Goal: Information Seeking & Learning: Learn about a topic

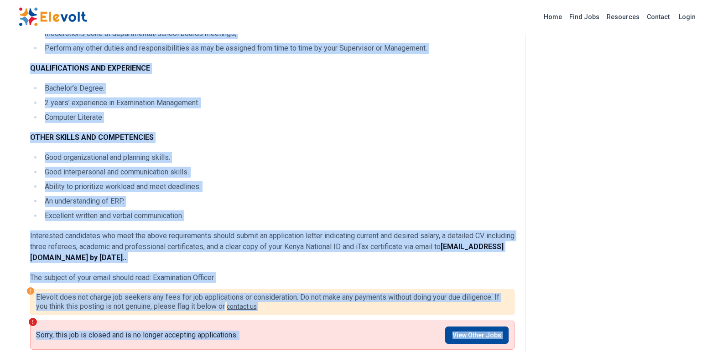
scroll to position [566, 0]
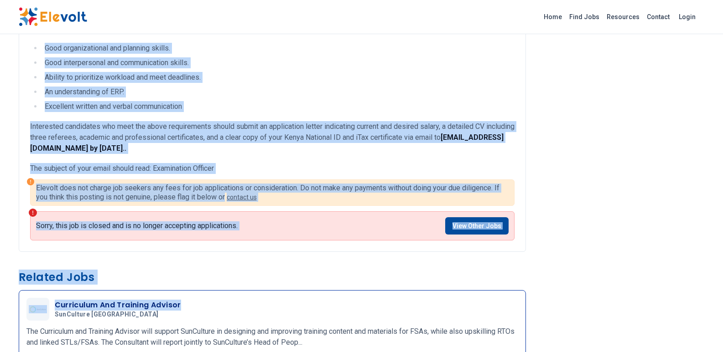
drag, startPoint x: 32, startPoint y: 110, endPoint x: 273, endPoint y: 310, distance: 312.8
click at [273, 310] on div "JOB OBJECTIVE The job holder will be responsible for ensuring accuracy, reliabi…" at bounding box center [272, 246] width 507 height 1454
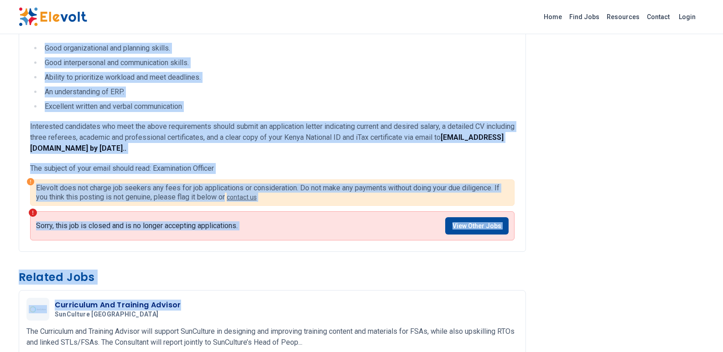
click at [355, 204] on div "Elevolt does not charge job seekers any fees for job applications or considerat…" at bounding box center [272, 193] width 484 height 26
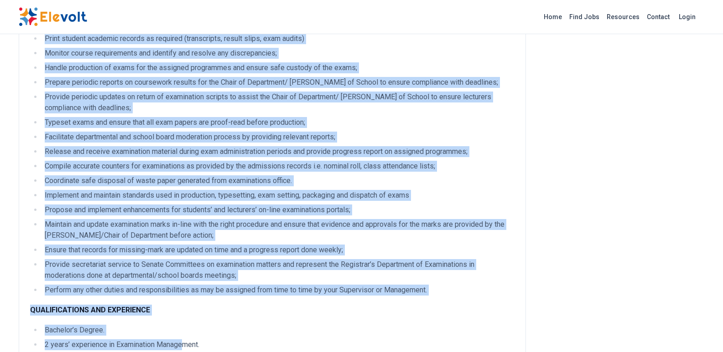
scroll to position [260, 0]
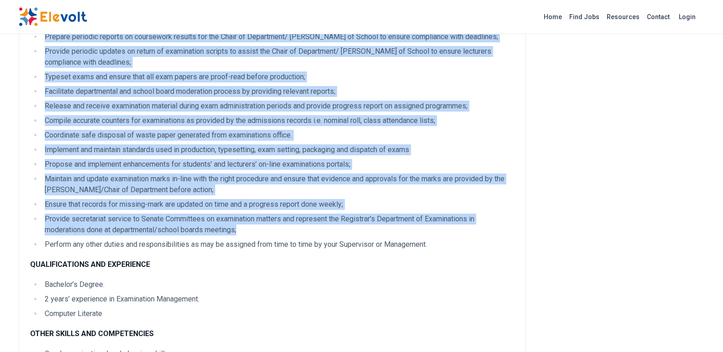
drag, startPoint x: 43, startPoint y: 50, endPoint x: 266, endPoint y: 225, distance: 283.5
click at [266, 225] on div "JOB OBJECTIVE The job holder will be responsible for ensuring accuracy, reliabi…" at bounding box center [272, 162] width 484 height 637
copy ul "Confirm that all final examination papers are set, moderated and produced accor…"
click at [389, 94] on li "Facilitate departmental and school board moderation process by providing releva…" at bounding box center [278, 91] width 472 height 11
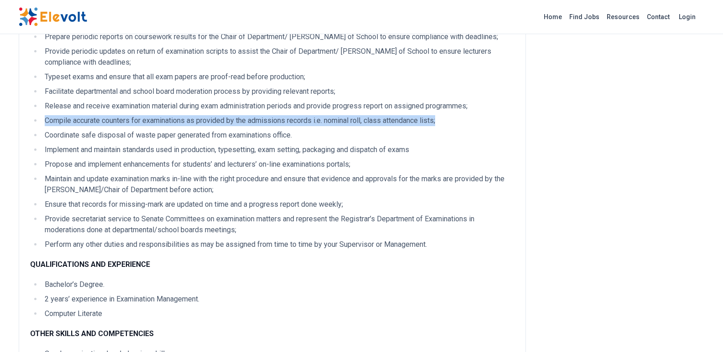
drag, startPoint x: 36, startPoint y: 123, endPoint x: 455, endPoint y: 120, distance: 418.6
click at [455, 120] on li "Compile accurate counters for examinations as provided by the admissions record…" at bounding box center [278, 120] width 472 height 11
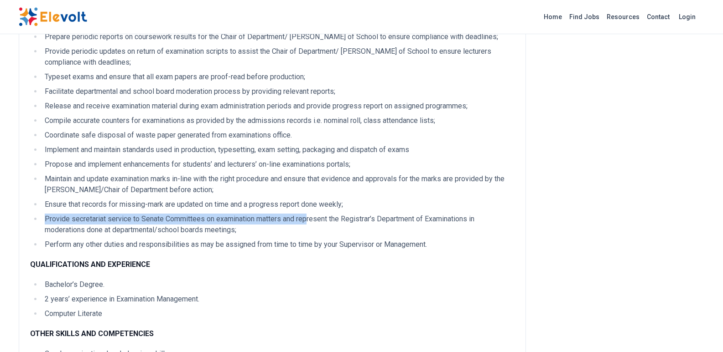
drag, startPoint x: 362, startPoint y: 202, endPoint x: 311, endPoint y: 218, distance: 53.8
click at [311, 218] on ul "Confirm that all final examination papers are set, moderated and produced accor…" at bounding box center [272, 77] width 484 height 347
